Goal: Transaction & Acquisition: Purchase product/service

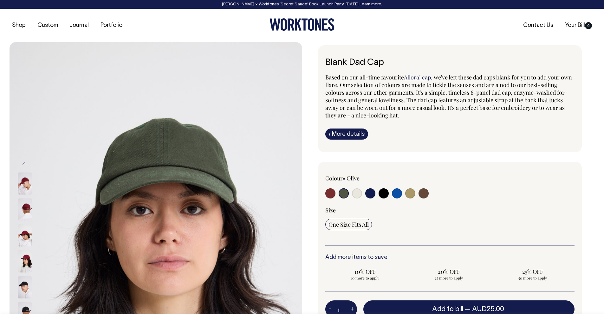
select select "Olive"
click at [345, 197] on input "radio" at bounding box center [343, 194] width 10 height 10
click at [357, 195] on input "radio" at bounding box center [357, 194] width 10 height 10
radio input "true"
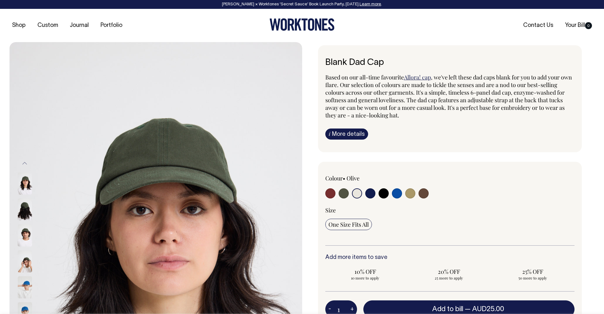
select select "Natural"
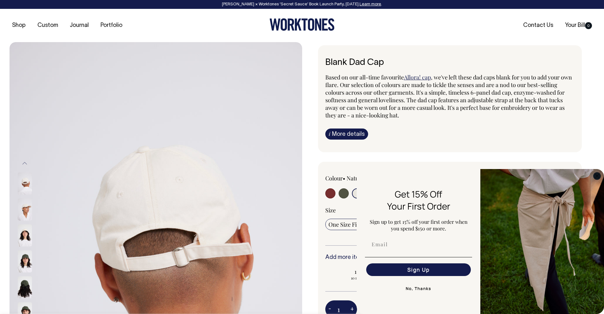
click at [599, 177] on circle "Close dialog" at bounding box center [596, 175] width 7 height 7
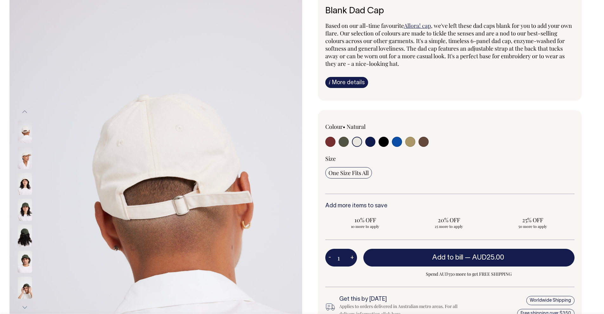
scroll to position [52, 0]
